Goal: Find specific page/section: Find specific page/section

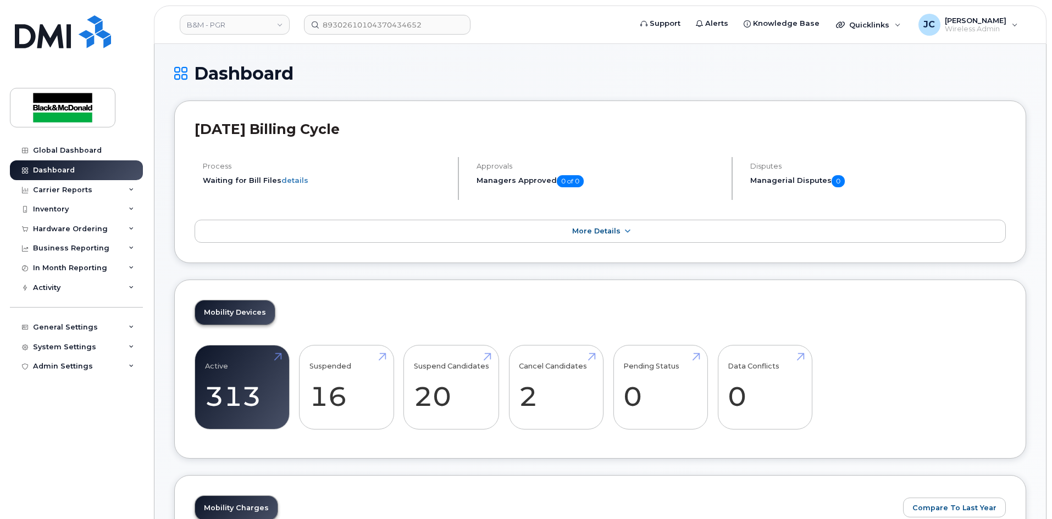
scroll to position [165, 0]
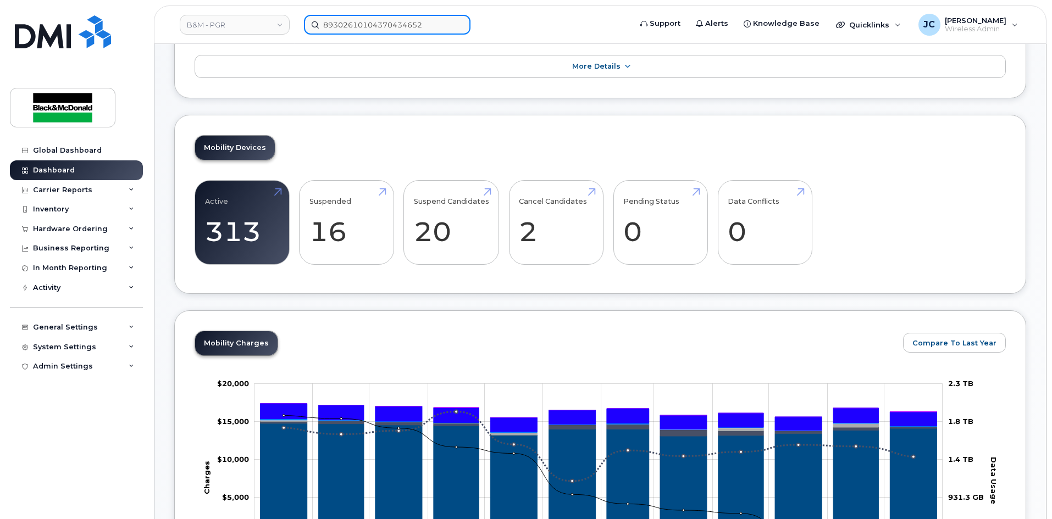
click at [378, 23] on input "89302610104370434652" at bounding box center [387, 25] width 166 height 20
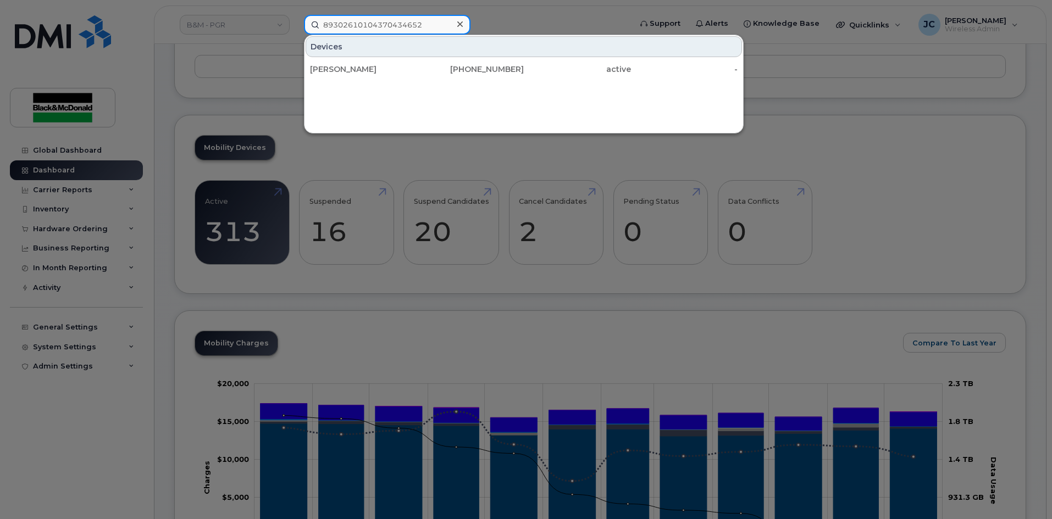
click at [448, 22] on input "89302610104370434652" at bounding box center [387, 25] width 166 height 20
drag, startPoint x: 448, startPoint y: 20, endPoint x: 274, endPoint y: 14, distance: 174.3
click at [295, 15] on div "89302610104370434652 Devices Joe Domingues 647-519-7346 active -" at bounding box center [463, 25] width 337 height 20
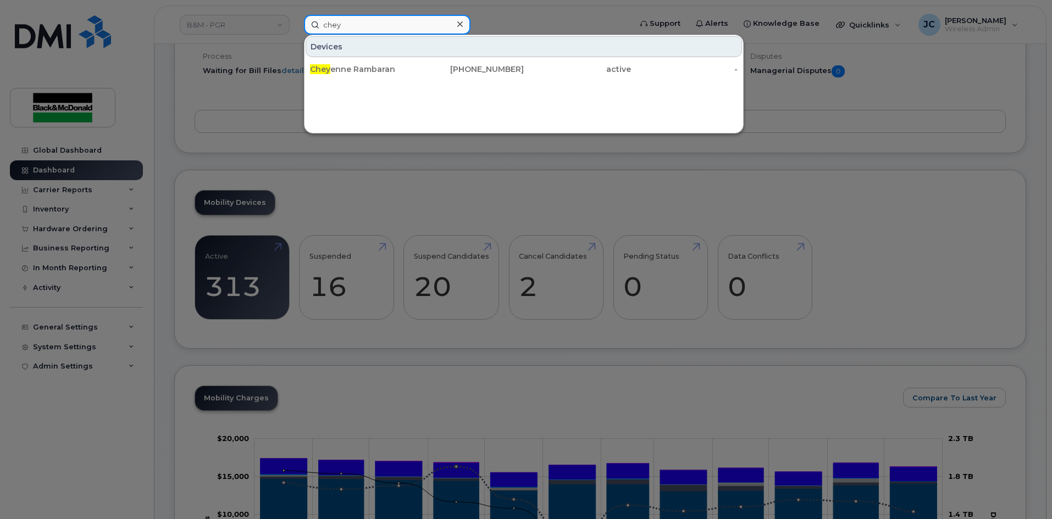
type input "chey"
click at [403, 195] on div at bounding box center [526, 259] width 1052 height 519
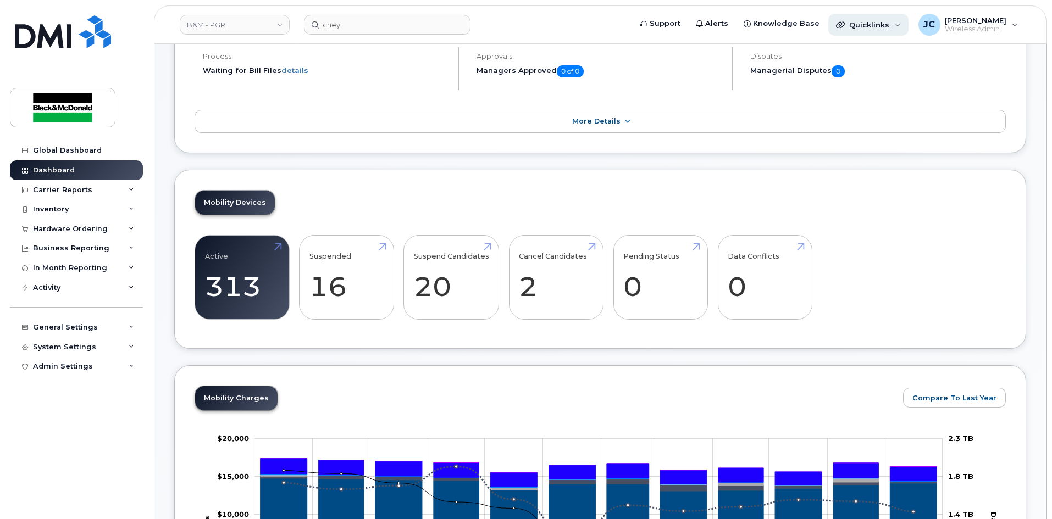
click at [870, 16] on div "Quicklinks" at bounding box center [868, 25] width 80 height 22
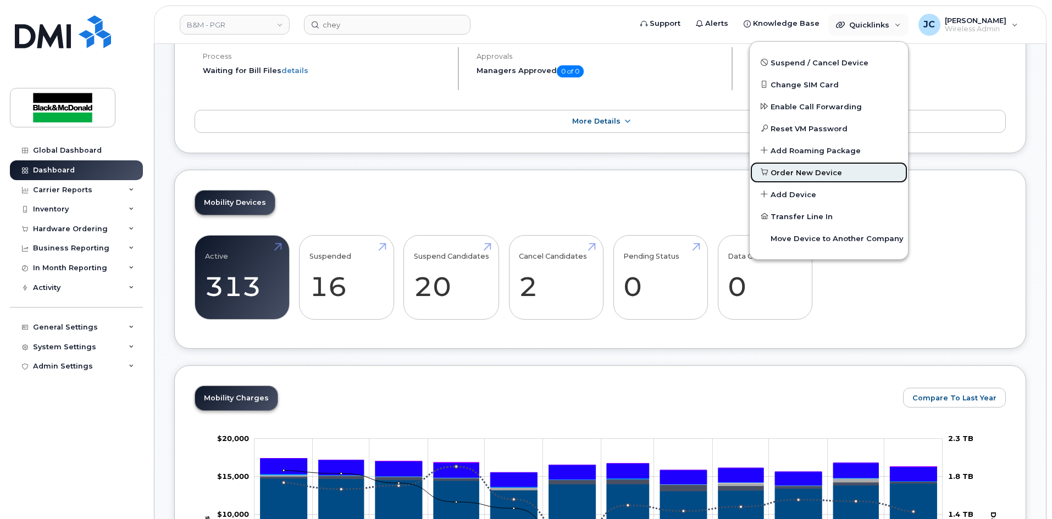
click at [807, 173] on span "Order New Device" at bounding box center [805, 173] width 71 height 11
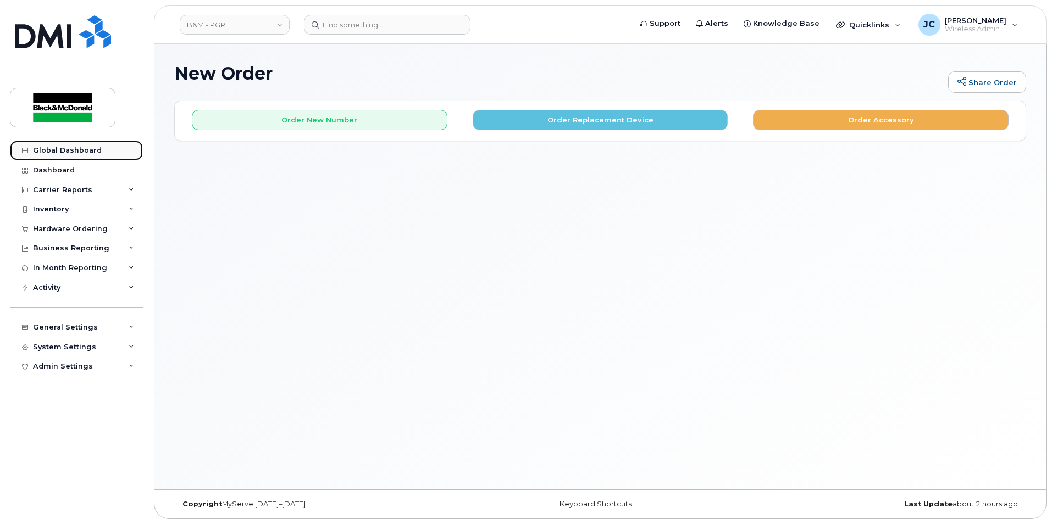
click at [82, 147] on div "Global Dashboard" at bounding box center [67, 150] width 69 height 9
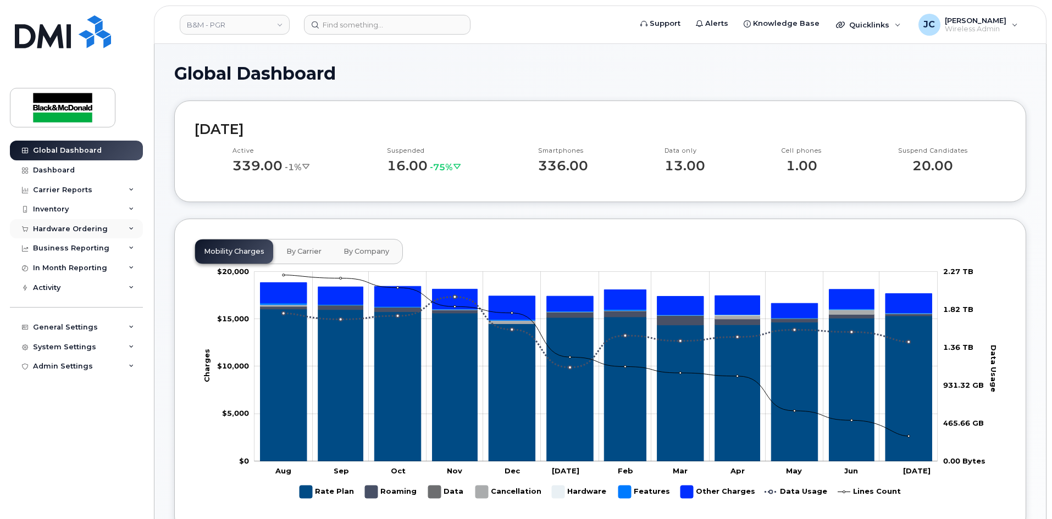
click at [132, 225] on div "Hardware Ordering" at bounding box center [76, 229] width 133 height 20
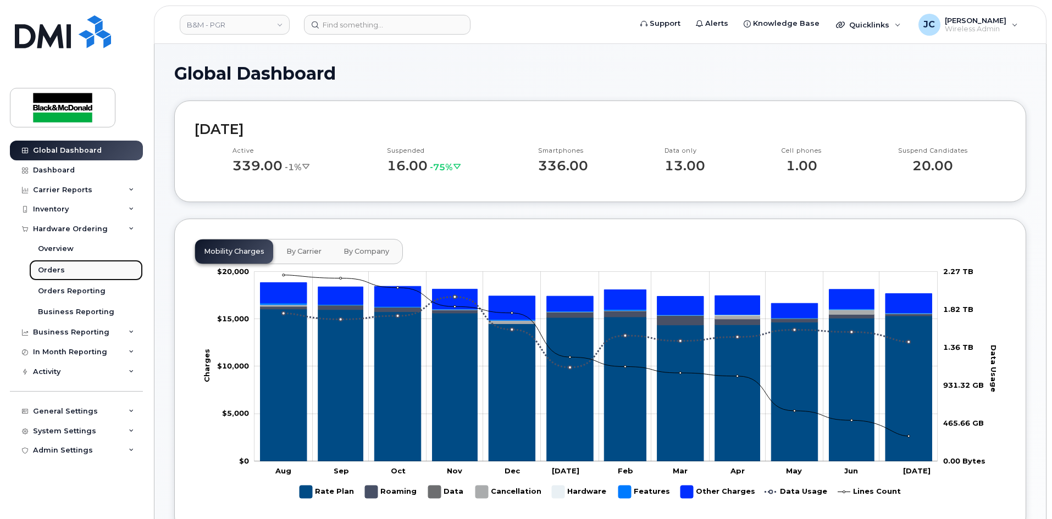
click at [65, 269] on link "Orders" at bounding box center [86, 270] width 114 height 21
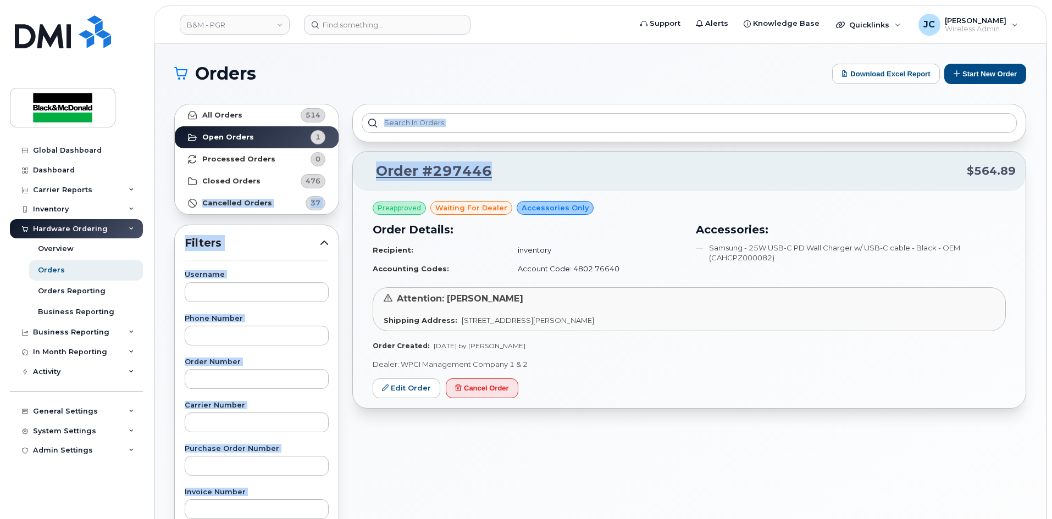
drag, startPoint x: 497, startPoint y: 169, endPoint x: 345, endPoint y: 174, distance: 151.7
click at [345, 174] on div "All Orders 514 Open Orders 1 Processed Orders 0 Closed Orders 476 Cancelled Ord…" at bounding box center [600, 483] width 865 height 772
drag, startPoint x: 569, startPoint y: 186, endPoint x: 529, endPoint y: 179, distance: 40.6
click at [569, 185] on div "Order #297446 $564.89" at bounding box center [689, 172] width 673 height 40
click at [523, 169] on p "Order #297446 $564.89" at bounding box center [689, 172] width 653 height 20
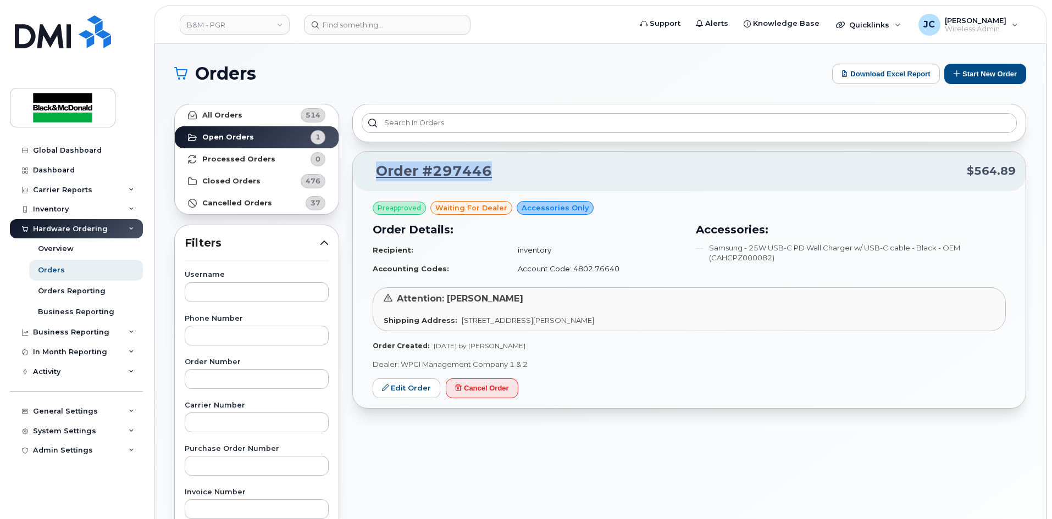
drag, startPoint x: 507, startPoint y: 167, endPoint x: 378, endPoint y: 169, distance: 129.1
click at [378, 169] on p "Order #297446 $564.89" at bounding box center [689, 172] width 653 height 20
copy link "Order #297446"
click at [80, 148] on div "Global Dashboard" at bounding box center [67, 150] width 69 height 9
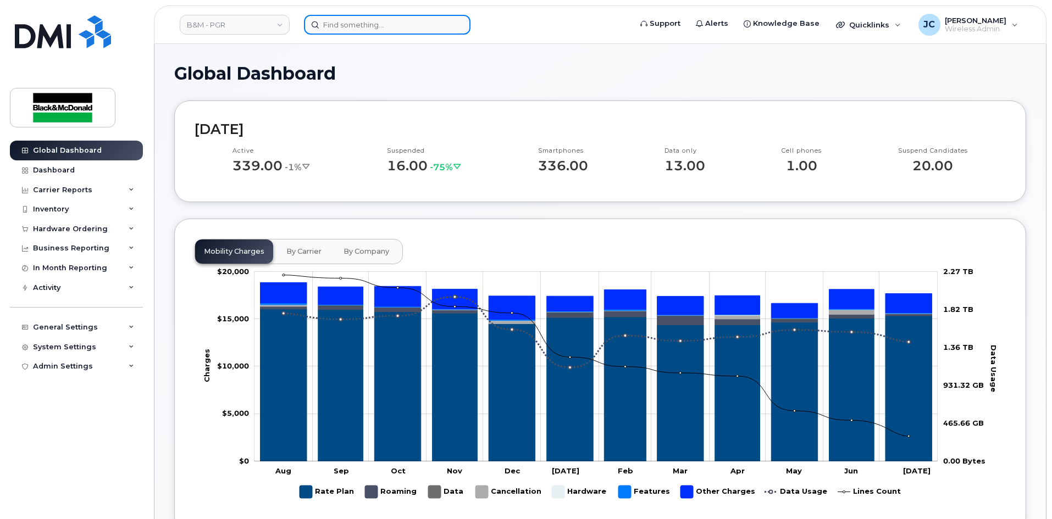
click at [358, 20] on input at bounding box center [387, 25] width 166 height 20
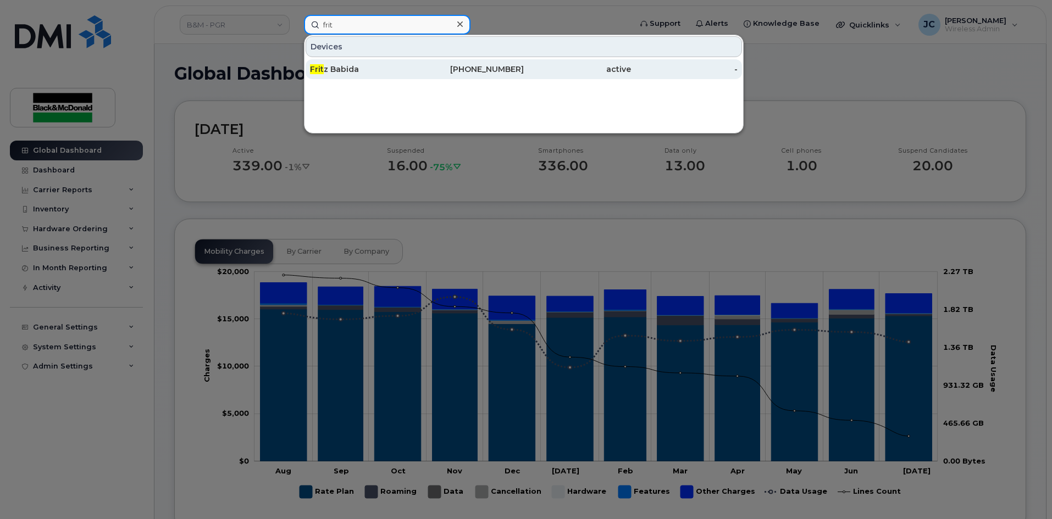
type input "frit"
click at [505, 69] on div "905-261-6504" at bounding box center [470, 69] width 107 height 11
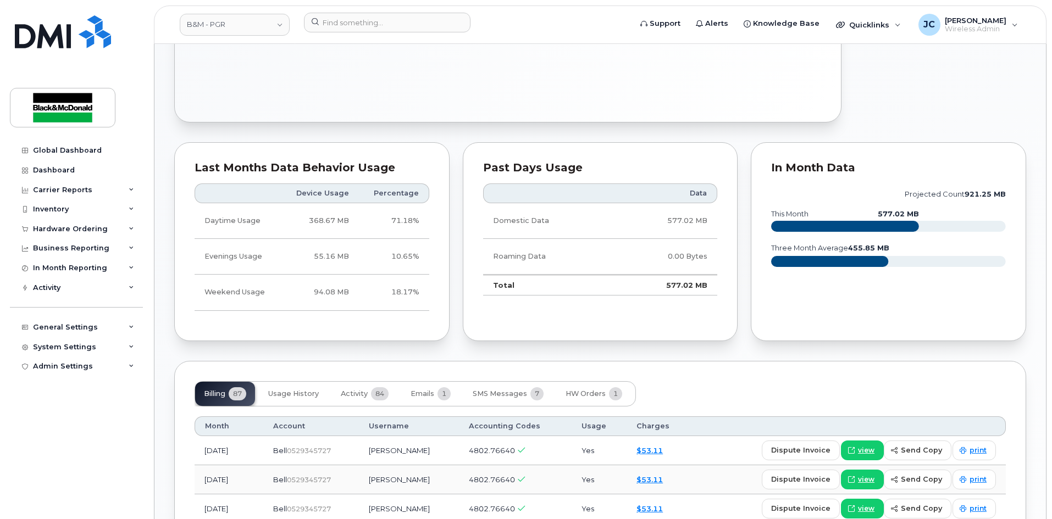
scroll to position [495, 0]
click at [429, 393] on span "Emails" at bounding box center [422, 393] width 24 height 9
